Goal: Transaction & Acquisition: Purchase product/service

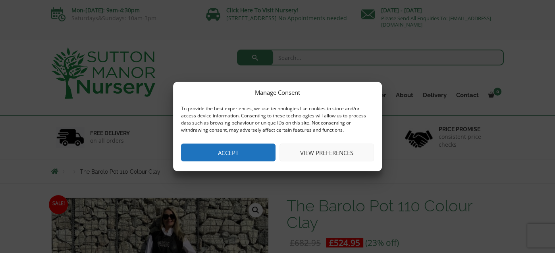
click at [334, 154] on button "View preferences" at bounding box center [327, 153] width 94 height 18
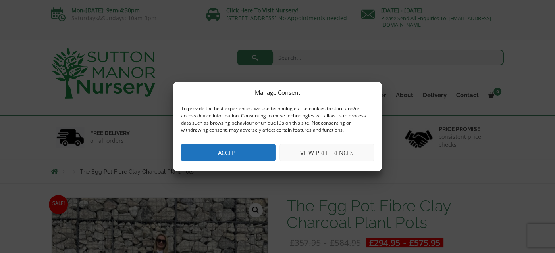
click at [310, 152] on button "View preferences" at bounding box center [327, 153] width 94 height 18
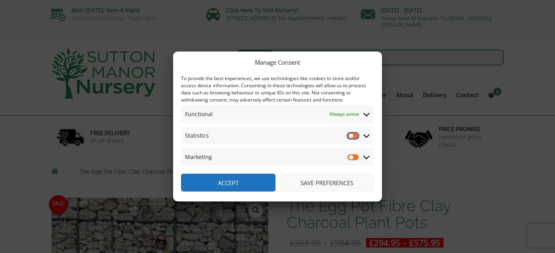
click at [356, 135] on input "Statistics" at bounding box center [353, 136] width 12 height 8
click at [348, 135] on input "Statistics" at bounding box center [353, 136] width 12 height 8
checkbox input "false"
click at [335, 181] on button "Save preferences" at bounding box center [327, 183] width 94 height 18
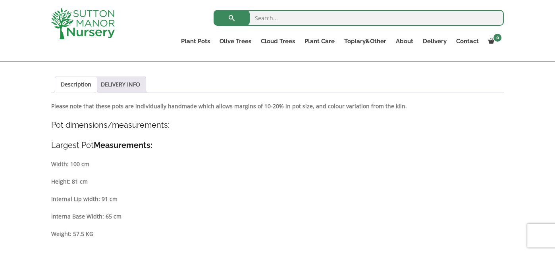
scroll to position [264, 0]
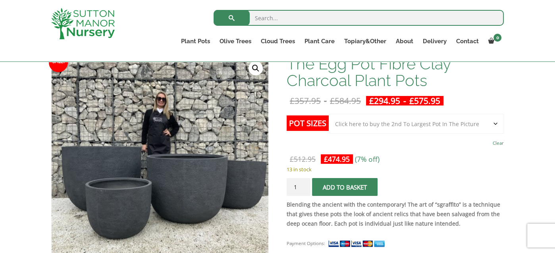
scroll to position [132, 0]
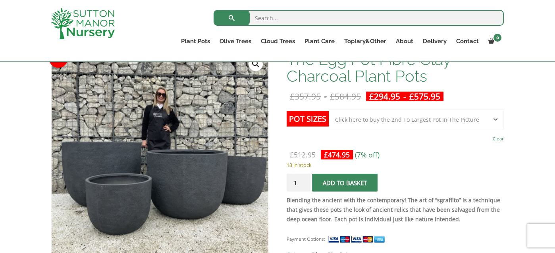
click at [494, 120] on select "Choose an option Click here to buy the 5th To Largest Pot In The Picture Click …" at bounding box center [416, 120] width 175 height 20
click at [329, 110] on select "Choose an option Click here to buy the 5th To Largest Pot In The Picture Click …" at bounding box center [416, 120] width 175 height 20
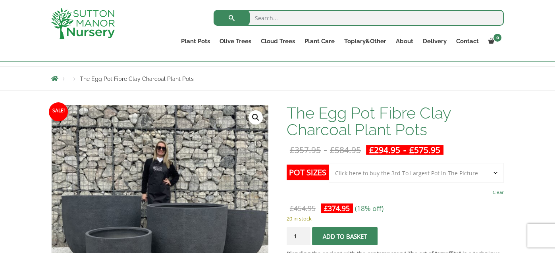
scroll to position [53, 0]
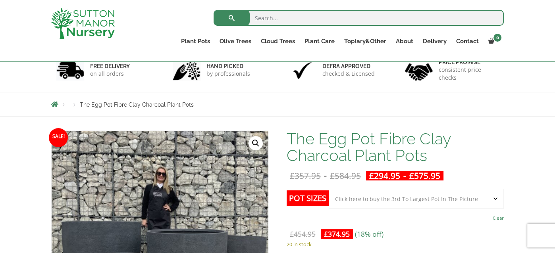
click at [480, 197] on select "Choose an option Click here to buy the 5th To Largest Pot In The Picture Click …" at bounding box center [416, 199] width 175 height 20
select select "Click here to buy the 2nd To Largest Pot In The Picture"
click at [329, 189] on select "Choose an option Click here to buy the 5th To Largest Pot In The Picture Click …" at bounding box center [416, 199] width 175 height 20
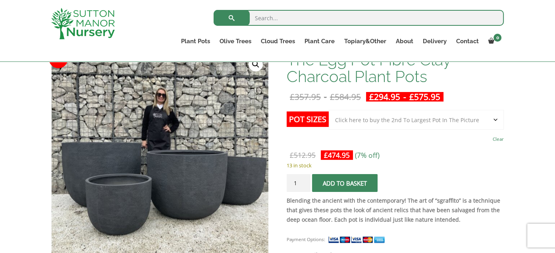
scroll to position [79, 0]
